Goal: Find contact information: Find contact information

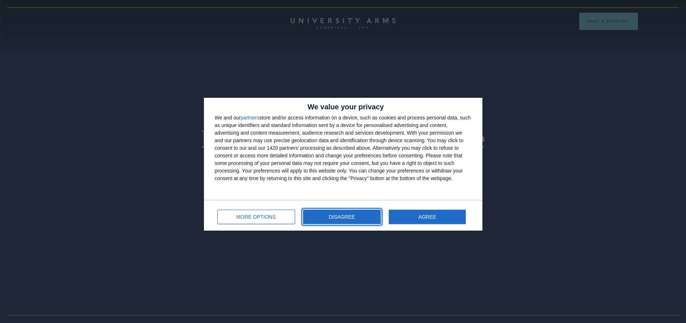
click at [342, 218] on span "DISAGREE" at bounding box center [342, 217] width 26 height 5
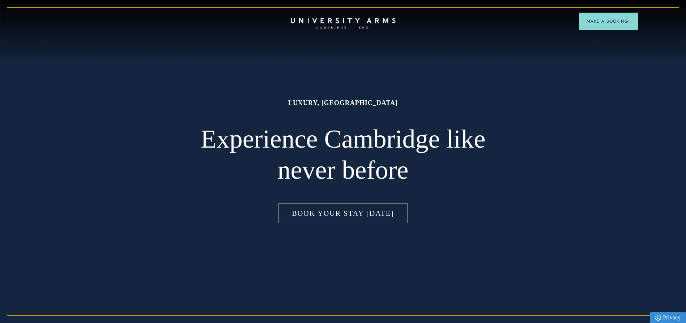
click at [338, 220] on link "Book Your Stay Today" at bounding box center [342, 213] width 132 height 22
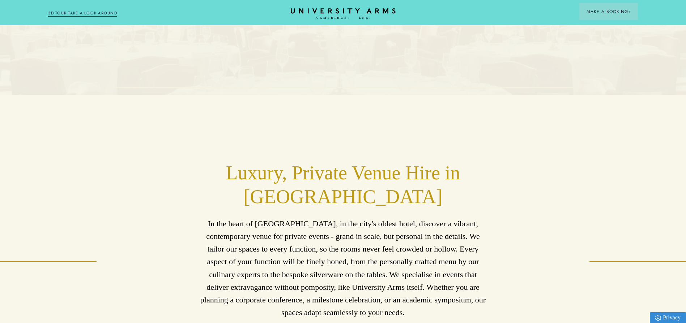
scroll to position [325, 0]
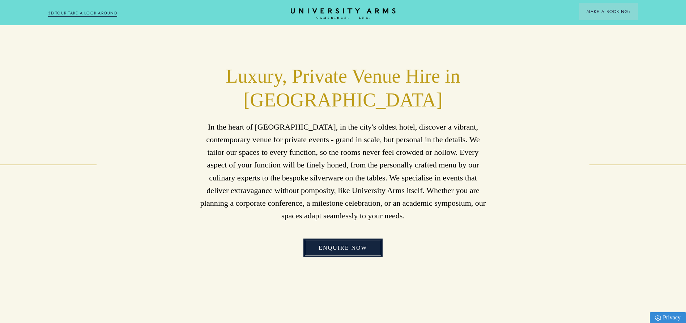
click at [347, 258] on link "Enquire Now" at bounding box center [342, 248] width 79 height 19
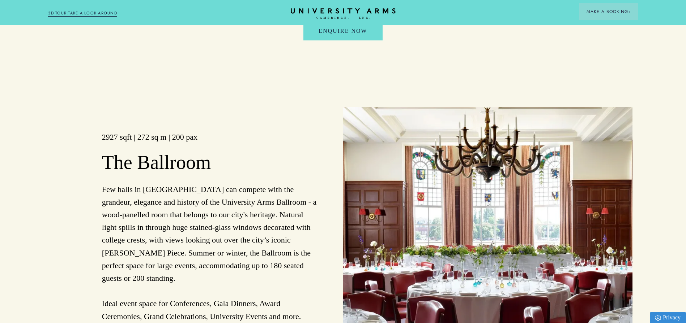
scroll to position [651, 0]
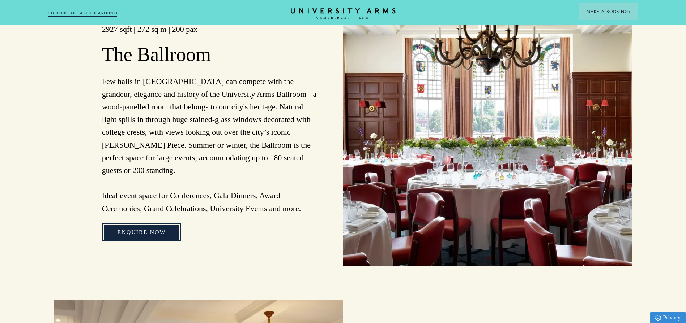
click at [141, 224] on link "Enquire Now" at bounding box center [141, 232] width 79 height 19
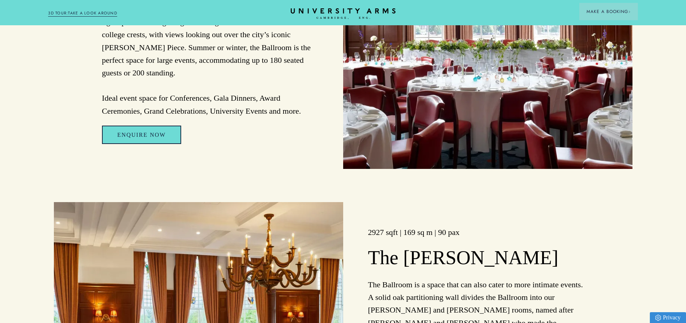
scroll to position [759, 0]
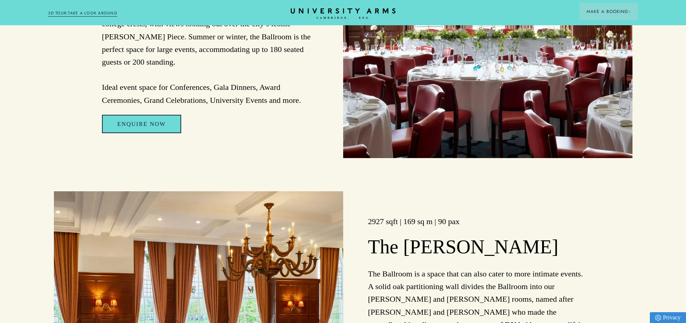
click at [668, 316] on link "Privacy" at bounding box center [667, 318] width 36 height 11
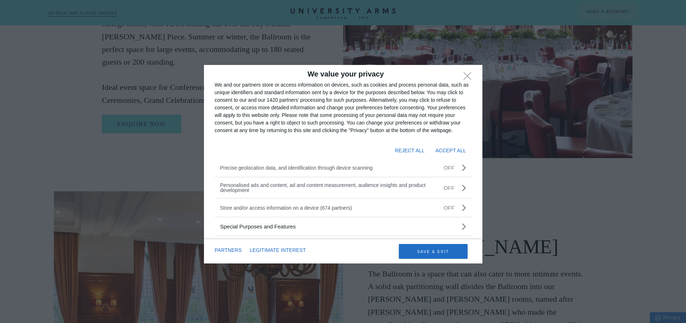
click at [454, 151] on button "ACCEPT ALL" at bounding box center [450, 151] width 31 height 12
click at [433, 250] on button "SAVE & EXIT" at bounding box center [433, 251] width 69 height 15
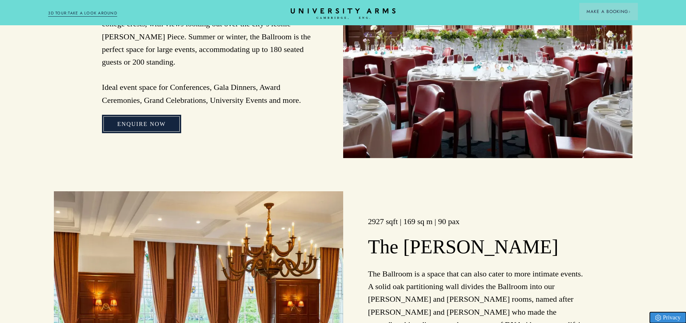
click at [147, 118] on link "Enquire Now" at bounding box center [141, 124] width 79 height 19
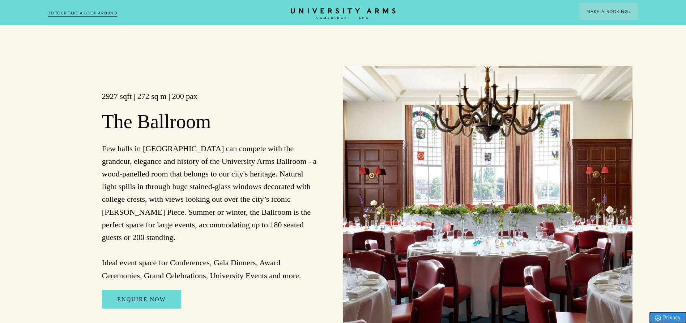
scroll to position [578, 0]
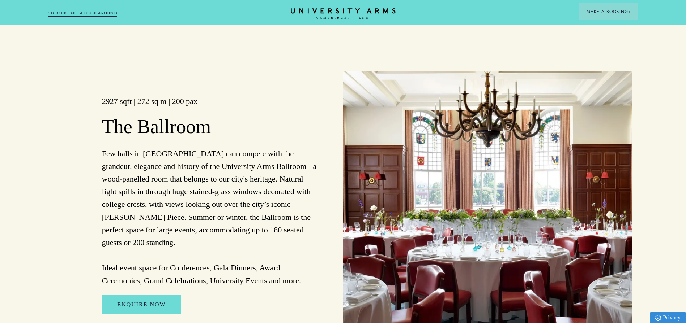
click at [251, 139] on h2 "The Ballroom" at bounding box center [210, 127] width 216 height 24
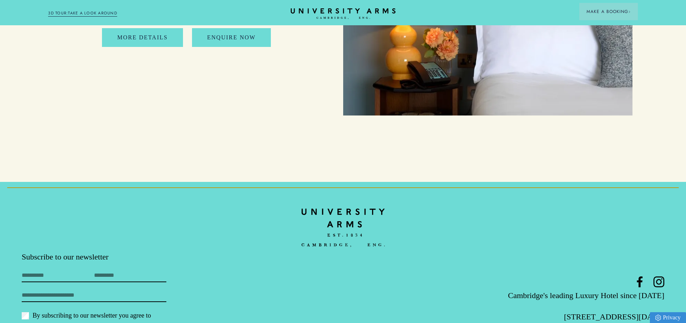
scroll to position [3554, 0]
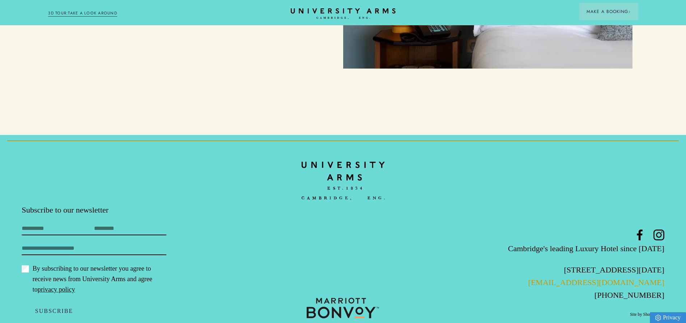
click at [571, 278] on link "[EMAIL_ADDRESS][DOMAIN_NAME]" at bounding box center [596, 282] width 136 height 9
drag, startPoint x: 670, startPoint y: 264, endPoint x: 565, endPoint y: 263, distance: 104.5
click at [565, 263] on footer "Subscribe to our newsletter First Name Last Name Email By subscribing to our ne…" at bounding box center [343, 237] width 686 height 205
copy link "[EMAIL_ADDRESS][DOMAIN_NAME]"
